Goal: Task Accomplishment & Management: Manage account settings

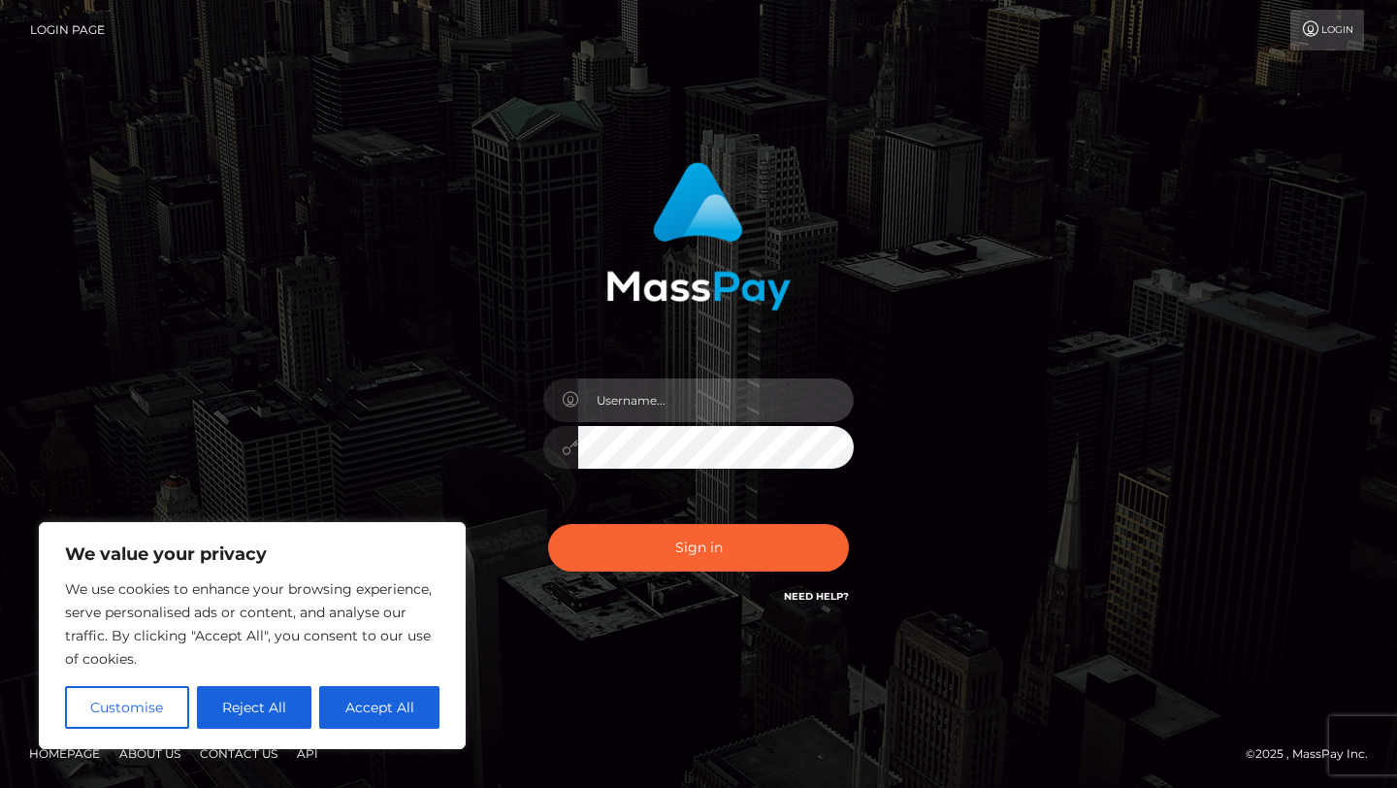
click at [642, 394] on input "text" at bounding box center [715, 400] width 275 height 44
type input "alphaaesthetic8@gmail.com"
click at [548, 524] on button "Sign in" at bounding box center [698, 548] width 301 height 48
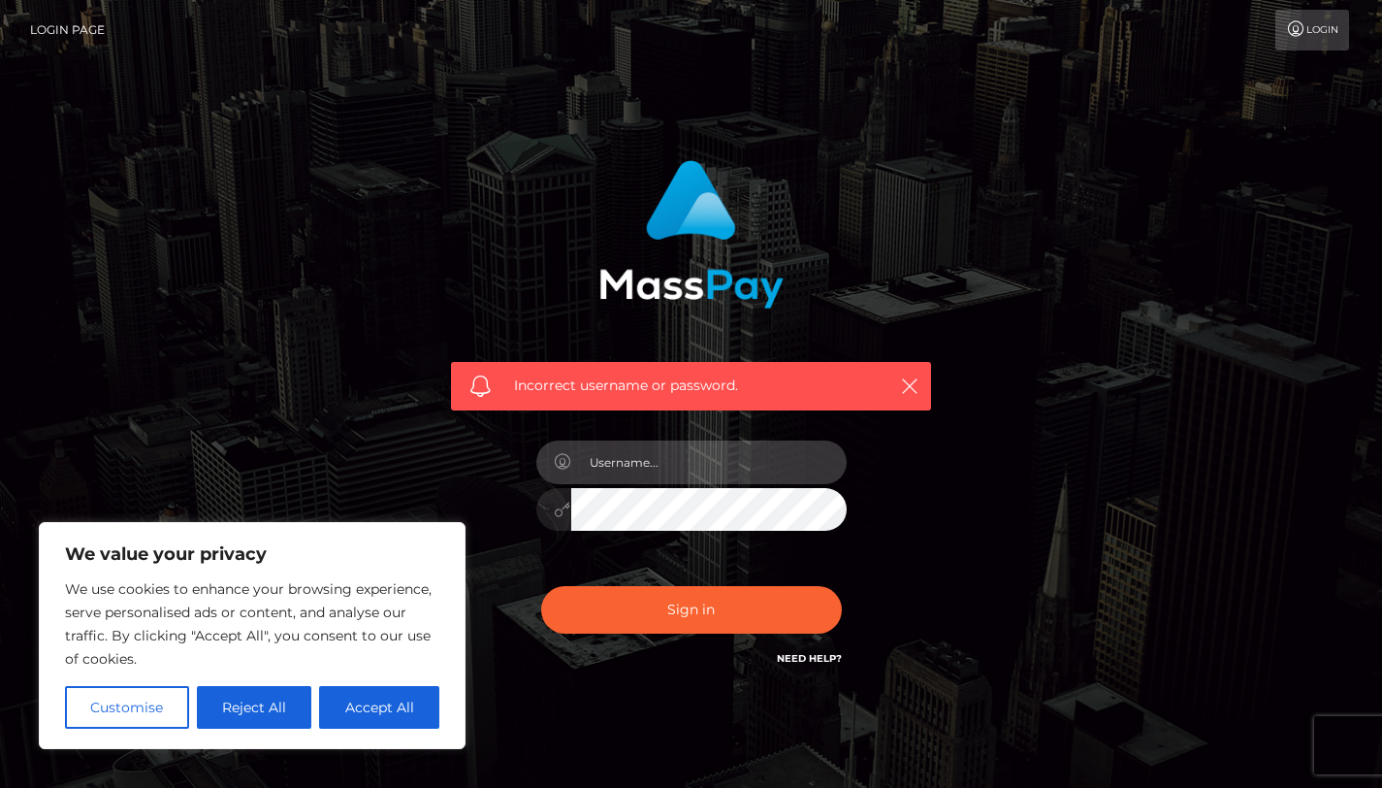
click at [645, 456] on input "text" at bounding box center [708, 462] width 275 height 44
type input "[EMAIL_ADDRESS][DOMAIN_NAME]"
click at [541, 586] on button "Sign in" at bounding box center [691, 610] width 301 height 48
click at [790, 651] on h6 "Need Help?" at bounding box center [809, 657] width 65 height 16
click at [787, 662] on link "Need Help?" at bounding box center [809, 658] width 65 height 13
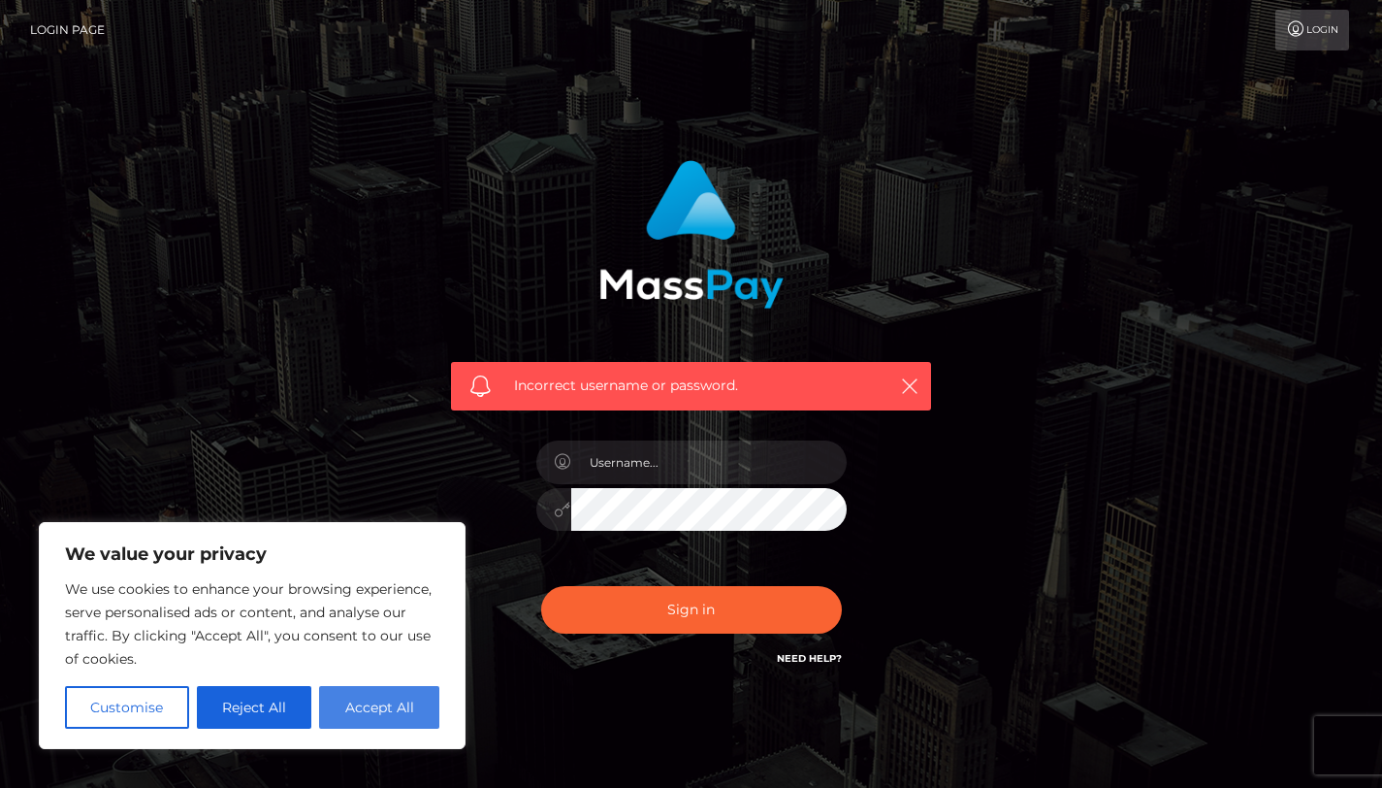
click at [398, 702] on button "Accept All" at bounding box center [379, 707] width 120 height 43
checkbox input "true"
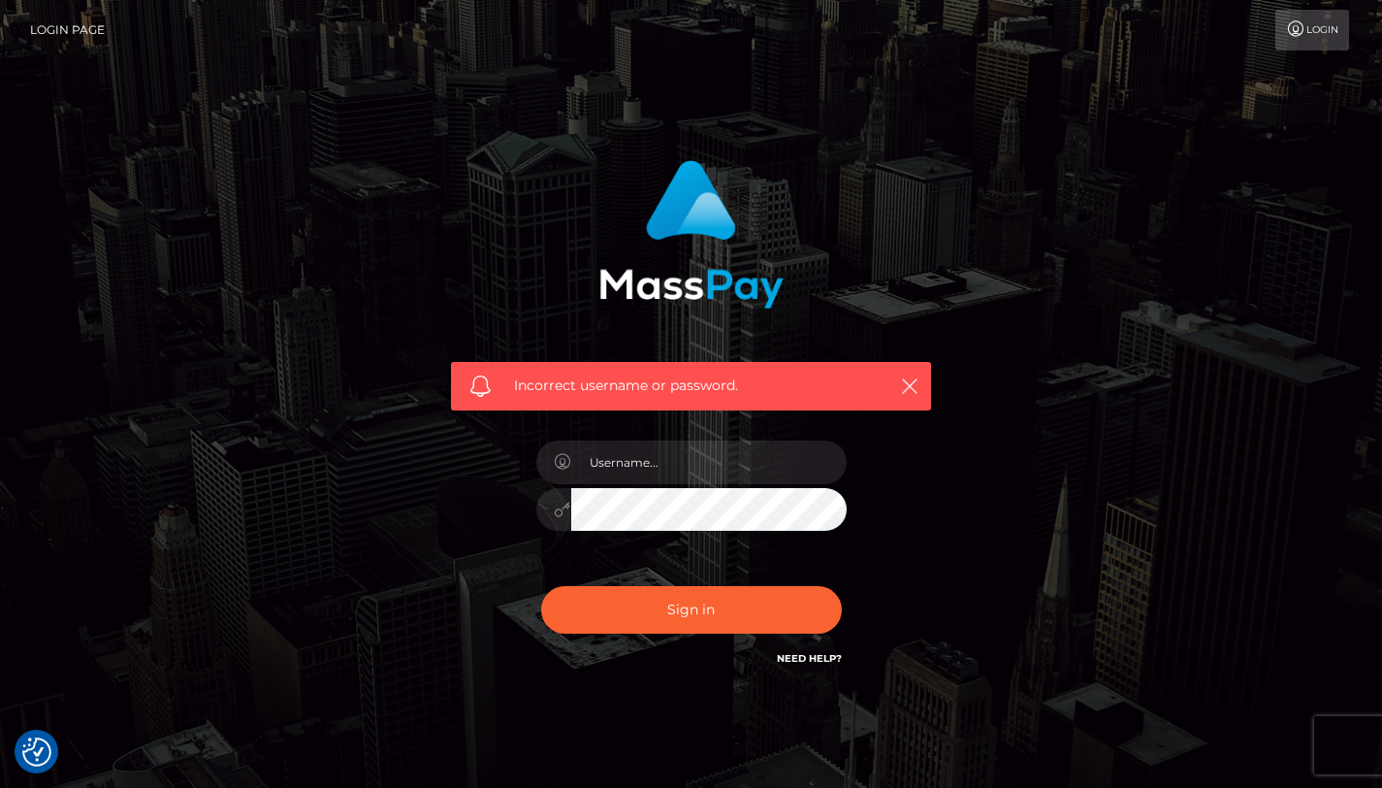
click at [792, 662] on link "Need Help?" at bounding box center [809, 658] width 65 height 13
click at [799, 661] on link "Need Help?" at bounding box center [809, 658] width 65 height 13
click at [713, 465] on input "text" at bounding box center [708, 462] width 275 height 44
type input "[EMAIL_ADDRESS][DOMAIN_NAME]"
click at [541, 586] on button "Sign in" at bounding box center [691, 610] width 301 height 48
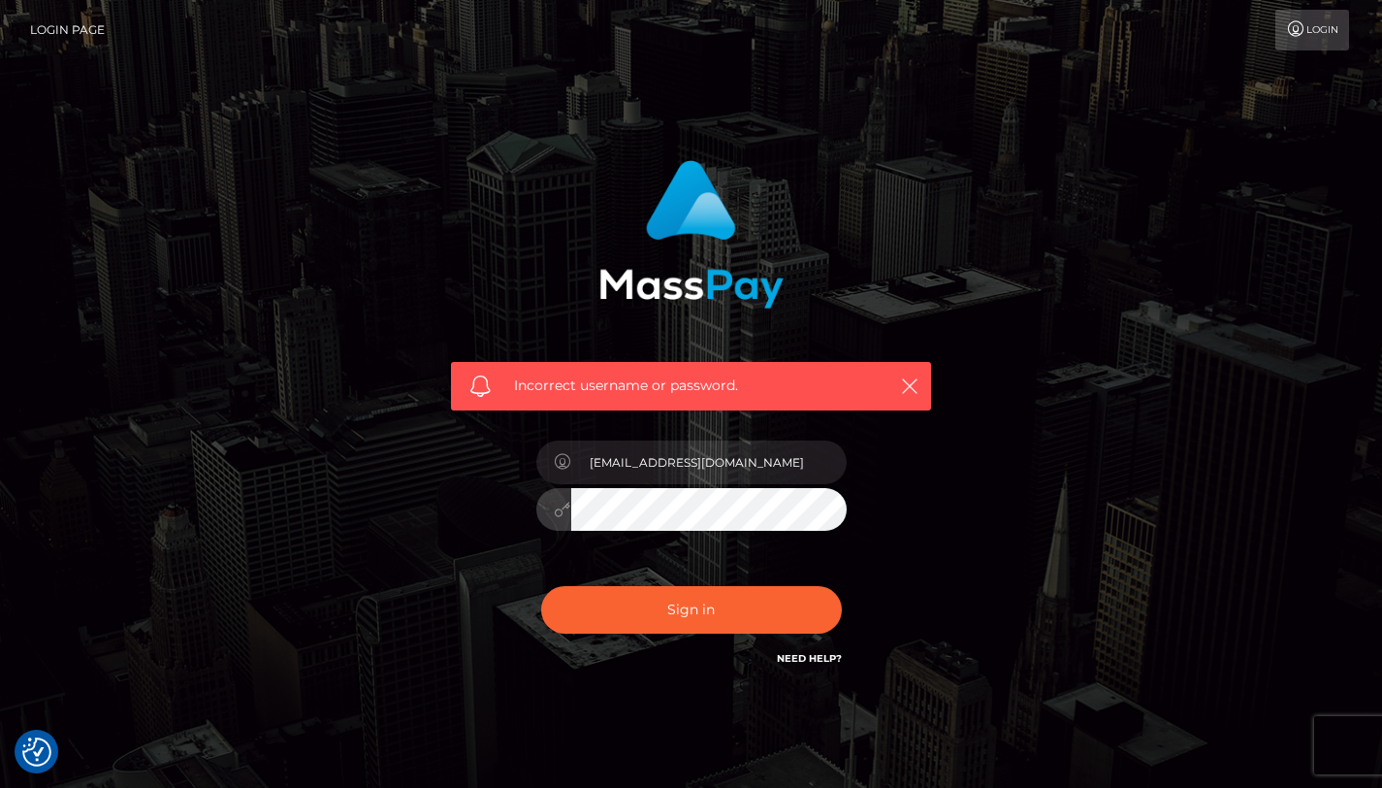
click at [825, 655] on link "Need Help?" at bounding box center [809, 658] width 65 height 13
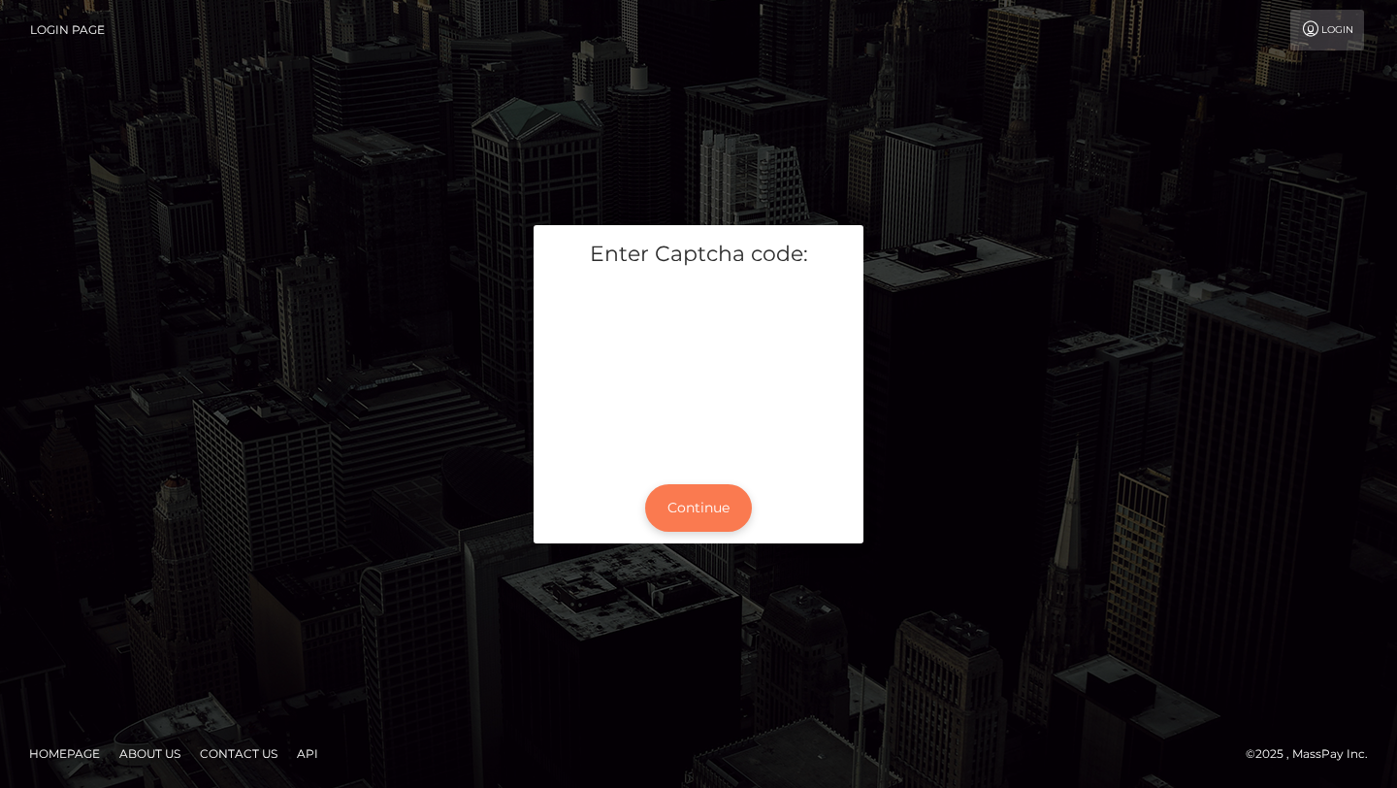
click at [701, 503] on button "Continue" at bounding box center [698, 508] width 107 height 48
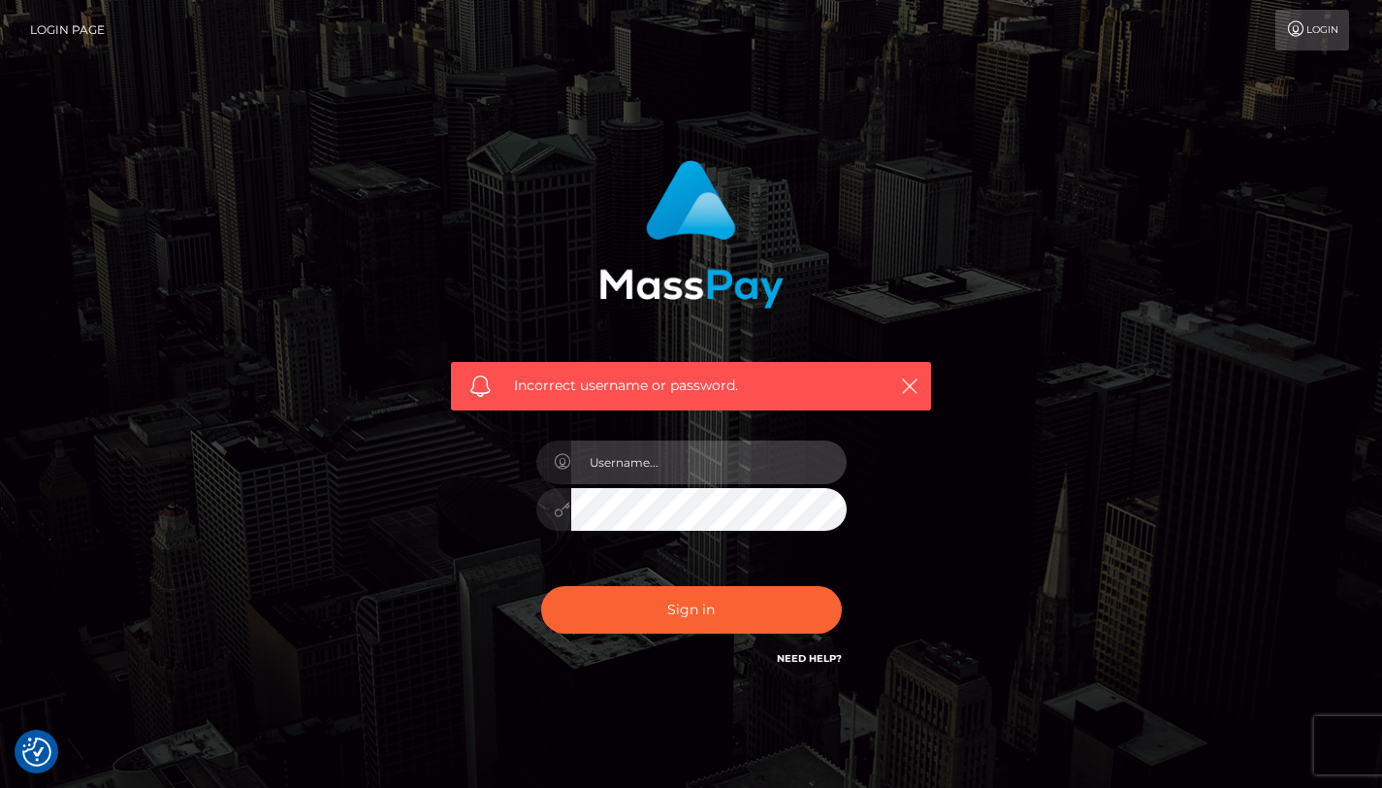
click at [649, 472] on input "text" at bounding box center [708, 462] width 275 height 44
click at [1087, 332] on div "Incorrect username or password." at bounding box center [692, 425] width 1106 height 558
click at [1308, 35] on link "Login" at bounding box center [1313, 30] width 74 height 41
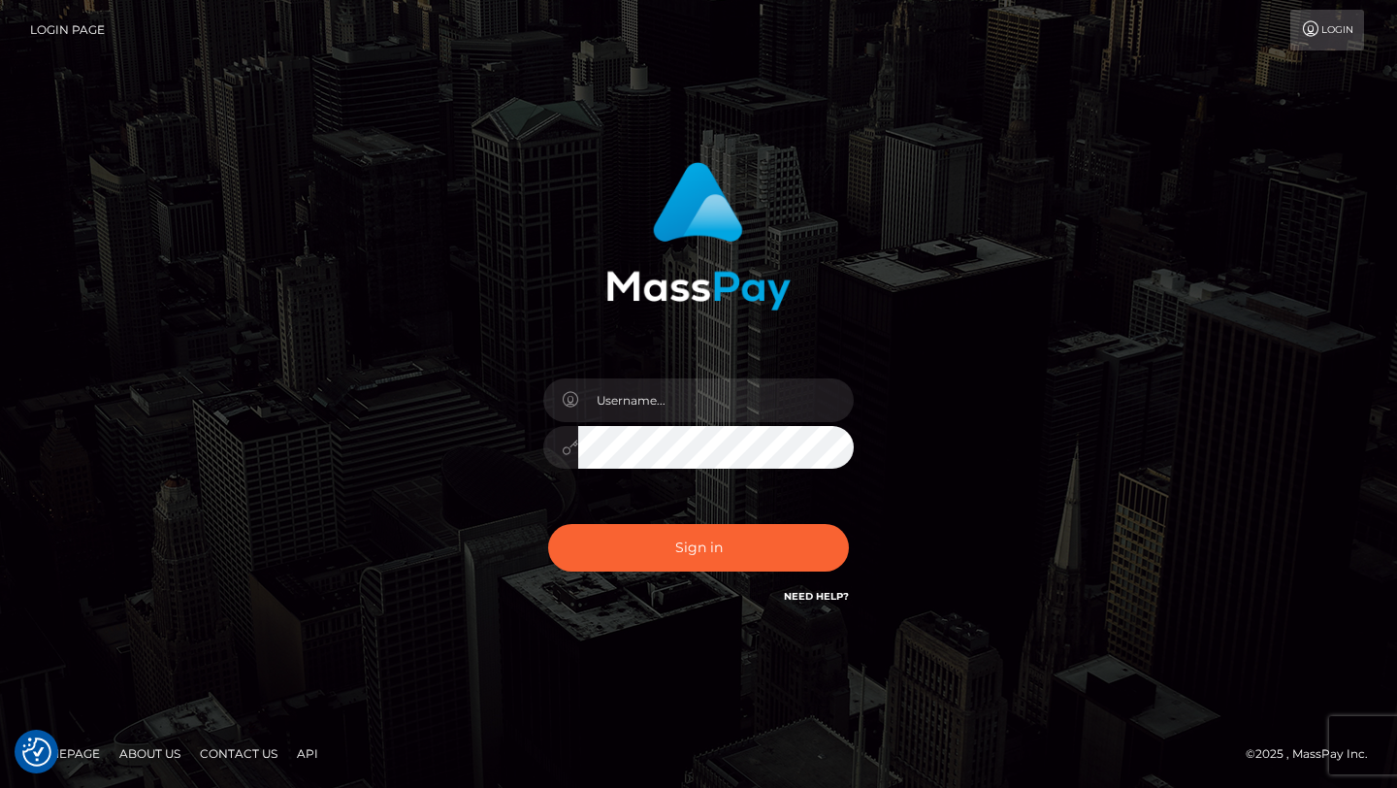
click at [800, 597] on link "Need Help?" at bounding box center [816, 596] width 65 height 13
click at [680, 399] on input "text" at bounding box center [715, 400] width 275 height 44
type input "alphaaesthetic8@gmail.com"
click at [694, 468] on div "[EMAIL_ADDRESS][DOMAIN_NAME]" at bounding box center [699, 438] width 340 height 148
click at [548, 524] on button "Sign in" at bounding box center [698, 548] width 301 height 48
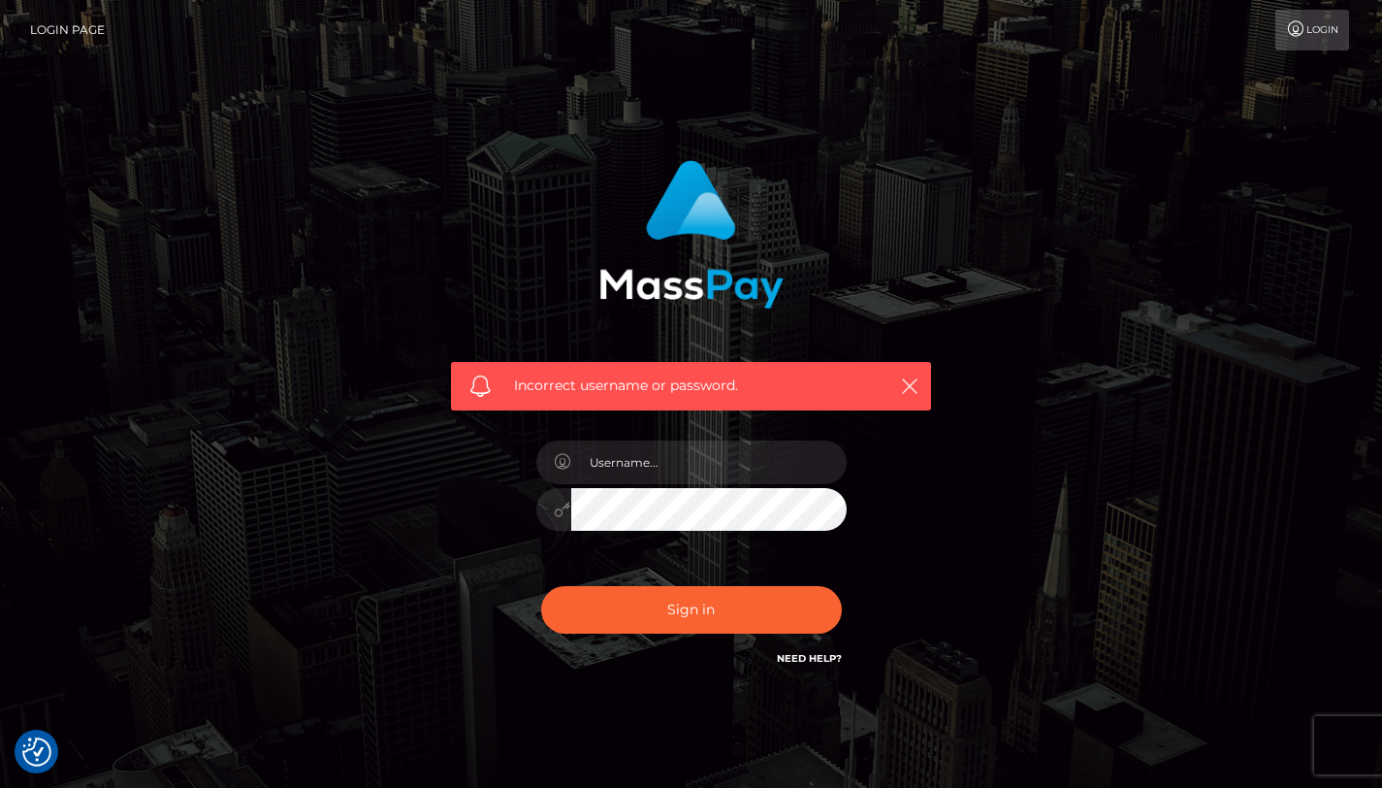
click at [78, 22] on link "Login Page" at bounding box center [67, 30] width 75 height 41
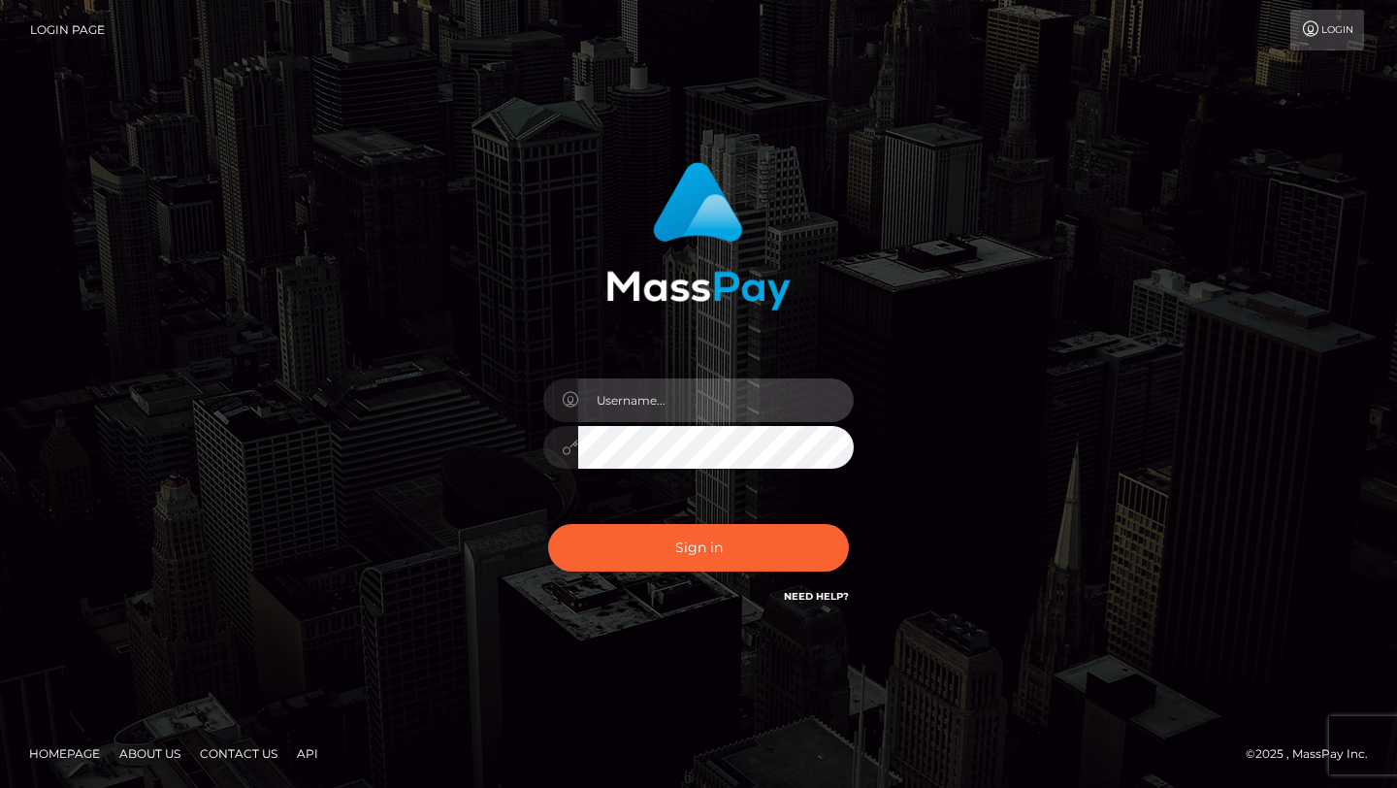
click at [640, 397] on input "text" at bounding box center [715, 400] width 275 height 44
type input "[EMAIL_ADDRESS][DOMAIN_NAME]"
click at [548, 524] on button "Sign in" at bounding box center [698, 548] width 301 height 48
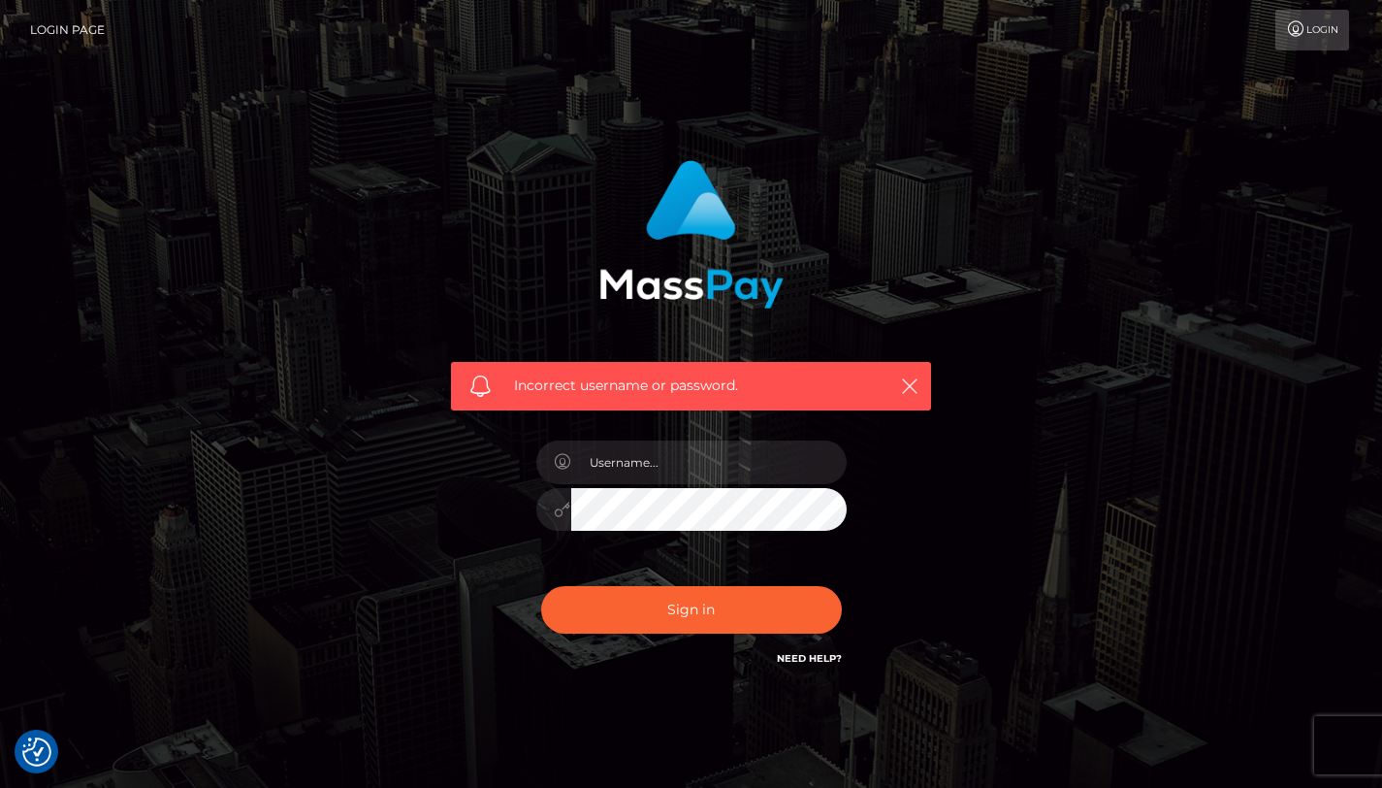
click at [808, 663] on h6 "Need Help?" at bounding box center [809, 657] width 65 height 16
click at [796, 657] on link "Need Help?" at bounding box center [809, 658] width 65 height 13
click at [907, 384] on icon "button" at bounding box center [909, 385] width 19 height 19
click at [734, 630] on button "Sign in" at bounding box center [691, 610] width 301 height 48
click at [48, 752] on div "Incorrect username or password." at bounding box center [691, 424] width 1382 height 849
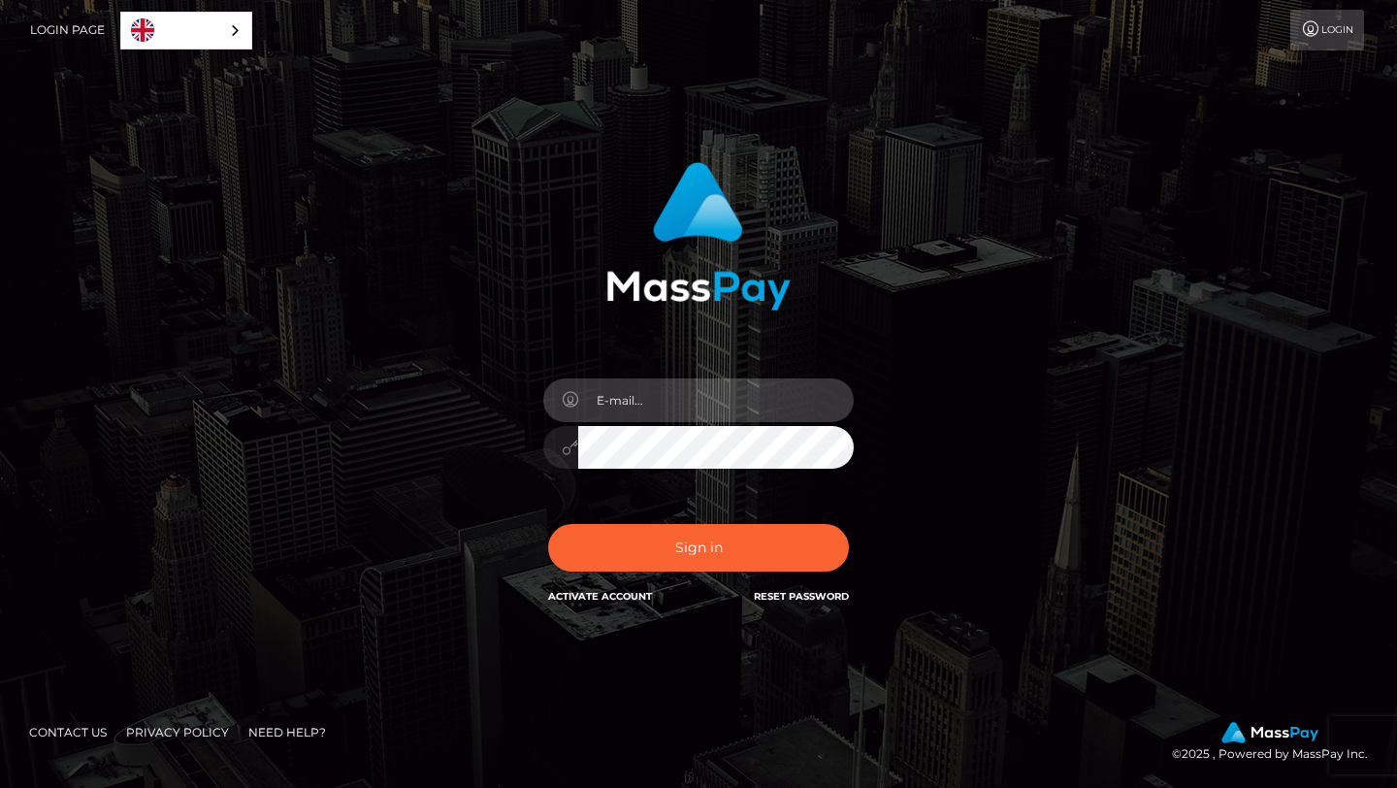
click at [655, 378] on input "email" at bounding box center [715, 400] width 275 height 44
type input "[EMAIL_ADDRESS][DOMAIN_NAME]"
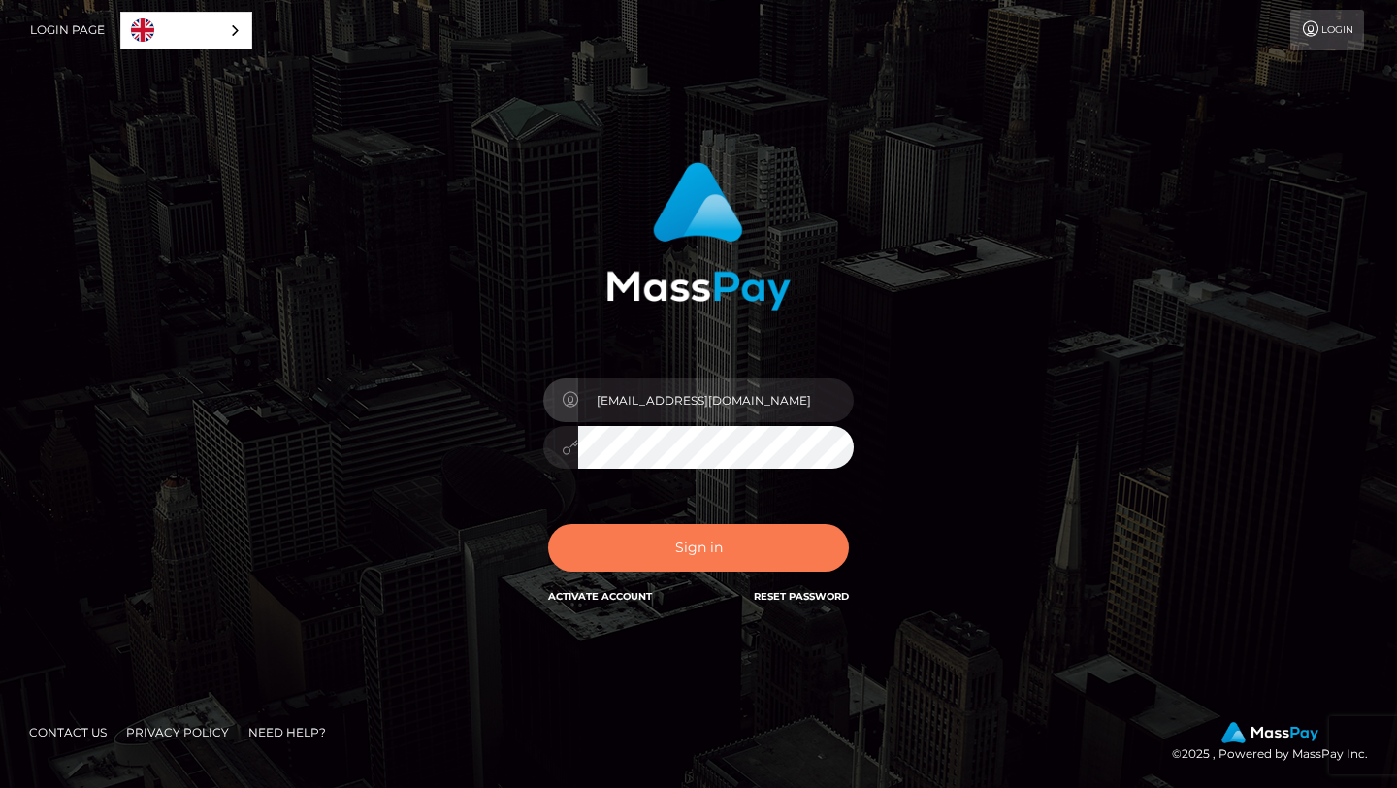
click at [680, 540] on button "Sign in" at bounding box center [698, 548] width 301 height 48
